Goal: Navigation & Orientation: Find specific page/section

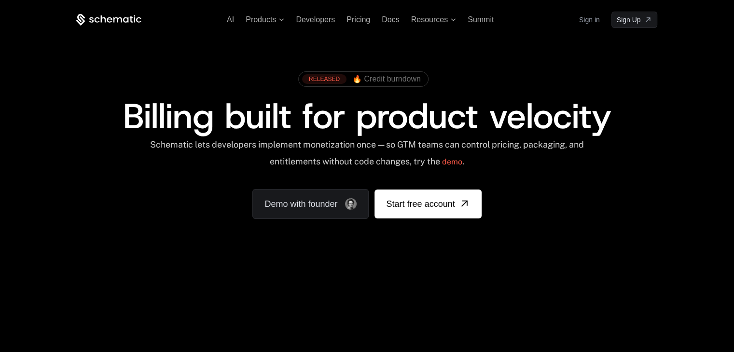
drag, startPoint x: 93, startPoint y: 111, endPoint x: 219, endPoint y: 137, distance: 128.7
click at [532, 140] on div "RELEASED 🔥 Credit burndown Billing built for product velocity Schematic lets de…" at bounding box center [366, 143] width 581 height 153
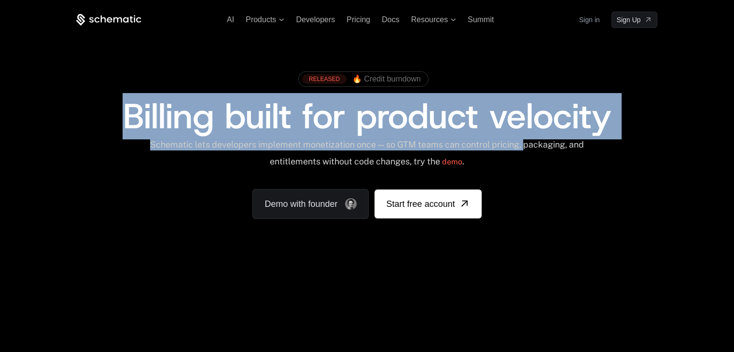
click at [78, 122] on div "Billing built for product velocity" at bounding box center [366, 116] width 581 height 35
click at [128, 114] on span "Billing built for product velocity" at bounding box center [367, 116] width 488 height 46
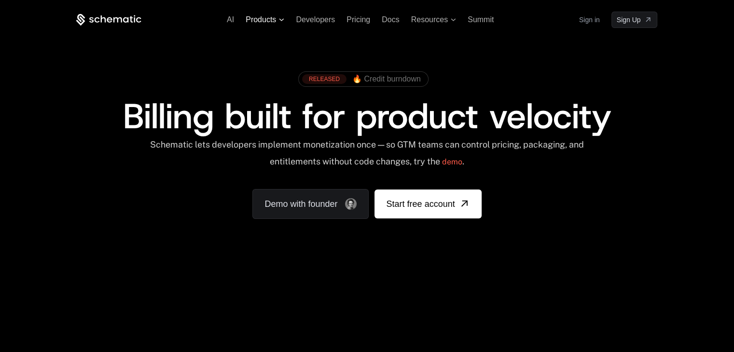
click at [273, 23] on span "Products" at bounding box center [261, 19] width 30 height 9
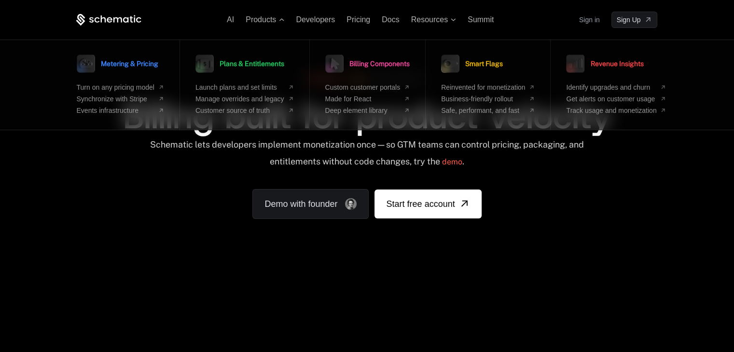
click at [218, 191] on div "RELEASED 🔥 Credit burndown Billing built for product velocity Schematic lets de…" at bounding box center [366, 143] width 581 height 153
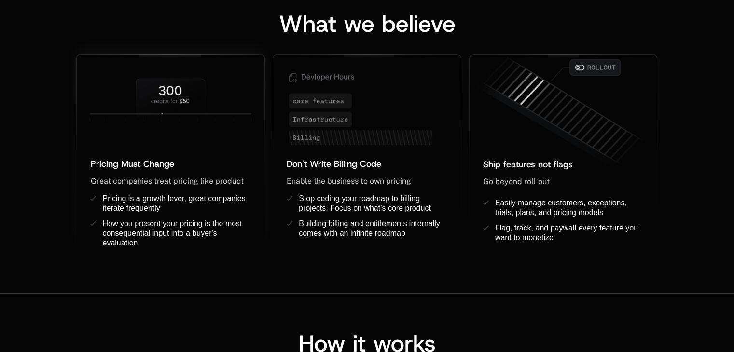
scroll to position [804, 0]
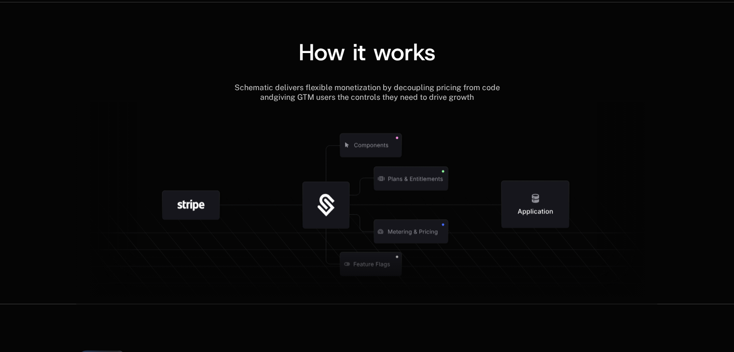
scroll to position [1081, 0]
